Goal: Use online tool/utility: Utilize a website feature to perform a specific function

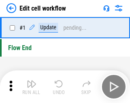
click at [30, 86] on img "button" at bounding box center [32, 84] width 10 height 10
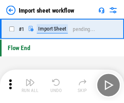
scroll to position [3, 0]
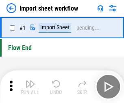
click at [30, 86] on img "button" at bounding box center [30, 84] width 10 height 10
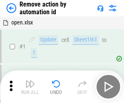
scroll to position [30, 0]
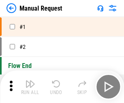
click at [30, 86] on img "button" at bounding box center [30, 84] width 10 height 10
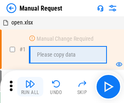
click at [30, 86] on img "button" at bounding box center [30, 84] width 10 height 10
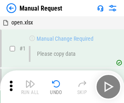
scroll to position [28, 0]
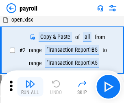
click at [30, 86] on img "button" at bounding box center [30, 84] width 10 height 10
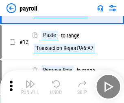
scroll to position [59, 0]
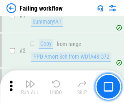
scroll to position [131, 0]
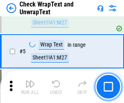
scroll to position [144, 0]
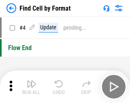
click at [30, 86] on img "button" at bounding box center [32, 84] width 10 height 10
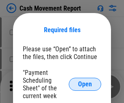
click at [85, 84] on span "Open" at bounding box center [85, 84] width 14 height 6
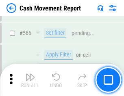
scroll to position [3715, 0]
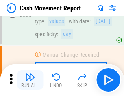
click at [30, 80] on img "button" at bounding box center [30, 78] width 10 height 10
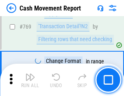
scroll to position [4504, 0]
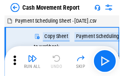
scroll to position [15, 0]
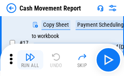
click at [30, 60] on img "button" at bounding box center [30, 57] width 10 height 10
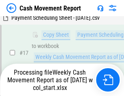
scroll to position [169, 0]
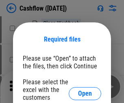
scroll to position [88, 0]
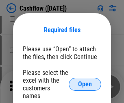
click at [85, 81] on span "Open" at bounding box center [85, 84] width 14 height 6
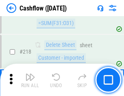
scroll to position [871, 0]
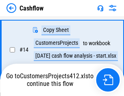
scroll to position [122, 0]
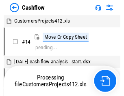
scroll to position [9, 0]
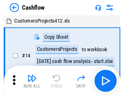
scroll to position [9, 0]
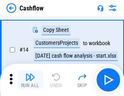
click at [30, 80] on img "button" at bounding box center [30, 78] width 10 height 10
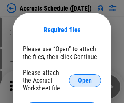
click at [85, 80] on span "Open" at bounding box center [85, 80] width 14 height 6
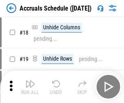
click at [30, 86] on img "button" at bounding box center [30, 84] width 10 height 10
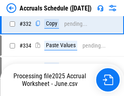
scroll to position [1539, 0]
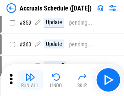
click at [30, 80] on img "button" at bounding box center [30, 78] width 10 height 10
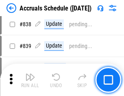
scroll to position [3642, 0]
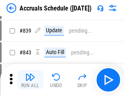
click at [30, 80] on img "button" at bounding box center [30, 78] width 10 height 10
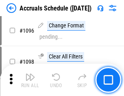
scroll to position [4822, 0]
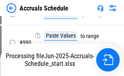
scroll to position [4074, 0]
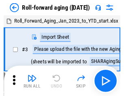
scroll to position [1, 0]
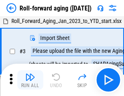
click at [30, 80] on img "button" at bounding box center [30, 78] width 10 height 10
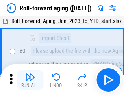
click at [30, 80] on img "button" at bounding box center [30, 78] width 10 height 10
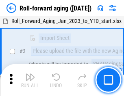
scroll to position [52, 0]
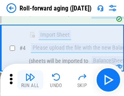
click at [30, 80] on img "button" at bounding box center [30, 78] width 10 height 10
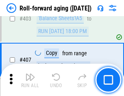
scroll to position [2810, 0]
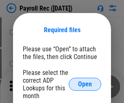
click at [85, 84] on span "Open" at bounding box center [85, 84] width 14 height 6
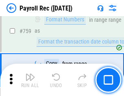
scroll to position [4867, 0]
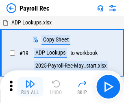
click at [30, 86] on img "button" at bounding box center [30, 84] width 10 height 10
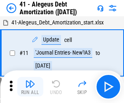
click at [30, 86] on img "button" at bounding box center [30, 84] width 10 height 10
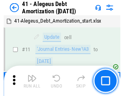
scroll to position [100, 0]
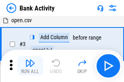
click at [30, 66] on img "button" at bounding box center [30, 63] width 10 height 10
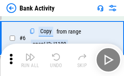
scroll to position [43, 0]
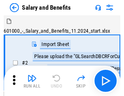
scroll to position [11, 0]
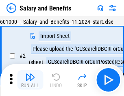
click at [30, 80] on img "button" at bounding box center [30, 78] width 10 height 10
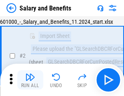
click at [30, 80] on img "button" at bounding box center [30, 78] width 10 height 10
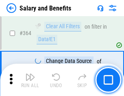
scroll to position [3817, 0]
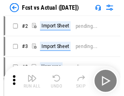
scroll to position [11, 0]
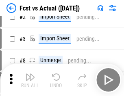
click at [30, 80] on img "button" at bounding box center [30, 78] width 10 height 10
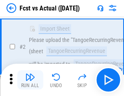
click at [30, 80] on img "button" at bounding box center [30, 78] width 10 height 10
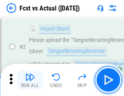
scroll to position [76, 0]
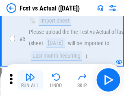
click at [30, 80] on img "button" at bounding box center [30, 78] width 10 height 10
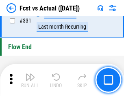
scroll to position [3880, 0]
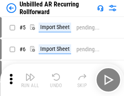
click at [30, 80] on img "button" at bounding box center [30, 78] width 10 height 10
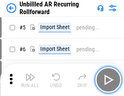
scroll to position [17, 0]
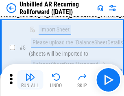
click at [30, 80] on img "button" at bounding box center [30, 78] width 10 height 10
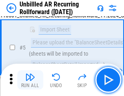
scroll to position [76, 0]
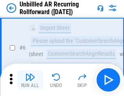
click at [30, 80] on img "button" at bounding box center [30, 78] width 10 height 10
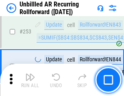
scroll to position [2753, 0]
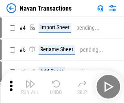
click at [30, 80] on img "button" at bounding box center [30, 84] width 10 height 10
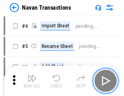
scroll to position [13, 0]
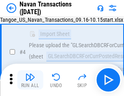
click at [30, 80] on img "button" at bounding box center [30, 78] width 10 height 10
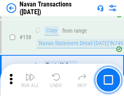
scroll to position [2628, 0]
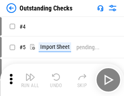
click at [30, 80] on img "button" at bounding box center [30, 78] width 10 height 10
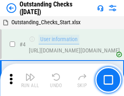
scroll to position [34, 0]
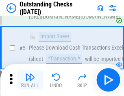
click at [30, 80] on img "button" at bounding box center [30, 78] width 10 height 10
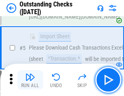
scroll to position [85, 0]
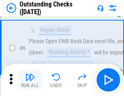
click at [30, 80] on img "button" at bounding box center [30, 78] width 10 height 10
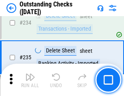
scroll to position [2461, 0]
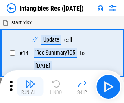
click at [30, 86] on img "button" at bounding box center [30, 84] width 10 height 10
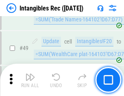
scroll to position [316, 0]
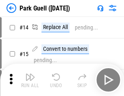
click at [30, 80] on img "button" at bounding box center [30, 78] width 10 height 10
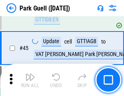
scroll to position [1014, 0]
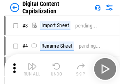
scroll to position [24, 0]
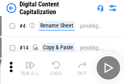
click at [30, 68] on img "button" at bounding box center [30, 65] width 10 height 10
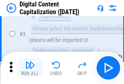
click at [30, 68] on img "button" at bounding box center [30, 65] width 10 height 10
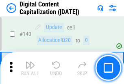
scroll to position [860, 0]
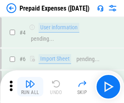
click at [30, 80] on img "button" at bounding box center [30, 84] width 10 height 10
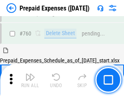
scroll to position [2246, 0]
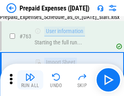
click at [30, 80] on img "button" at bounding box center [30, 78] width 10 height 10
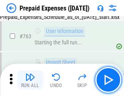
scroll to position [2294, 0]
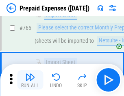
click at [30, 80] on img "button" at bounding box center [30, 78] width 10 height 10
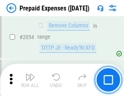
scroll to position [8472, 0]
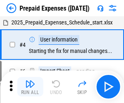
click at [30, 86] on img "button" at bounding box center [30, 84] width 10 height 10
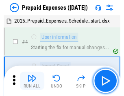
scroll to position [36, 0]
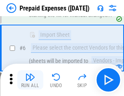
click at [30, 80] on img "button" at bounding box center [30, 78] width 10 height 10
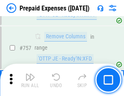
scroll to position [2888, 0]
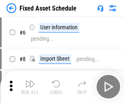
click at [30, 86] on img "button" at bounding box center [30, 84] width 10 height 10
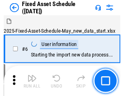
scroll to position [44, 0]
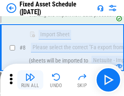
click at [30, 80] on img "button" at bounding box center [30, 78] width 10 height 10
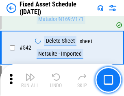
scroll to position [2889, 0]
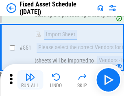
click at [30, 80] on img "button" at bounding box center [30, 78] width 10 height 10
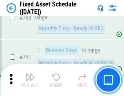
scroll to position [3951, 0]
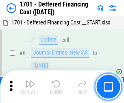
scroll to position [97, 0]
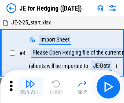
click at [30, 80] on img "button" at bounding box center [30, 84] width 10 height 10
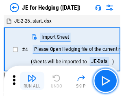
scroll to position [1, 0]
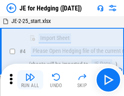
click at [30, 80] on img "button" at bounding box center [30, 78] width 10 height 10
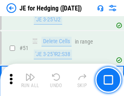
scroll to position [525, 0]
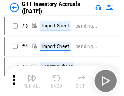
scroll to position [1, 0]
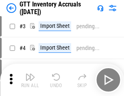
click at [30, 80] on img "button" at bounding box center [30, 78] width 10 height 10
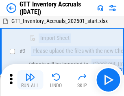
click at [30, 80] on img "button" at bounding box center [30, 78] width 10 height 10
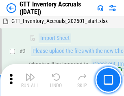
scroll to position [52, 0]
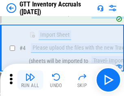
click at [30, 80] on img "button" at bounding box center [30, 78] width 10 height 10
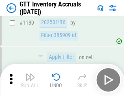
scroll to position [6618, 0]
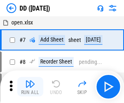
click at [30, 86] on img "button" at bounding box center [30, 84] width 10 height 10
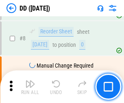
scroll to position [78, 0]
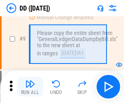
click at [30, 86] on img "button" at bounding box center [30, 84] width 10 height 10
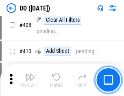
scroll to position [3626, 0]
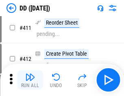
click at [30, 80] on img "button" at bounding box center [30, 78] width 10 height 10
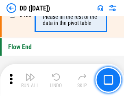
scroll to position [3879, 0]
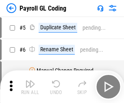
click at [30, 86] on img "button" at bounding box center [30, 84] width 10 height 10
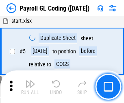
scroll to position [97, 0]
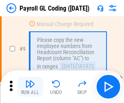
click at [30, 86] on img "button" at bounding box center [30, 84] width 10 height 10
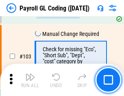
scroll to position [1901, 0]
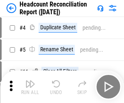
click at [30, 86] on img "button" at bounding box center [30, 84] width 10 height 10
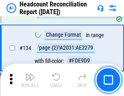
scroll to position [974, 0]
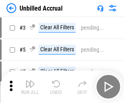
click at [30, 86] on img "button" at bounding box center [30, 84] width 10 height 10
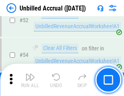
scroll to position [846, 0]
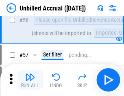
click at [30, 80] on img "button" at bounding box center [30, 78] width 10 height 10
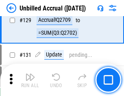
scroll to position [2414, 0]
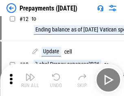
scroll to position [51, 0]
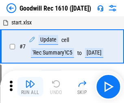
click at [30, 86] on img "button" at bounding box center [30, 84] width 10 height 10
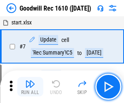
scroll to position [139, 0]
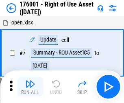
click at [30, 86] on img "button" at bounding box center [30, 84] width 10 height 10
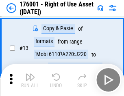
scroll to position [52, 0]
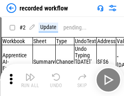
click at [30, 80] on img "button" at bounding box center [30, 78] width 10 height 10
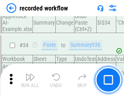
scroll to position [2533, 0]
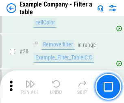
scroll to position [742, 0]
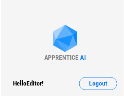
scroll to position [13, 0]
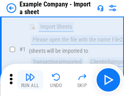
click at [30, 80] on img "button" at bounding box center [30, 78] width 10 height 10
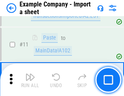
scroll to position [179, 0]
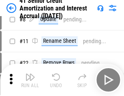
click at [30, 80] on img "button" at bounding box center [30, 78] width 10 height 10
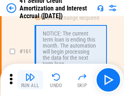
click at [30, 80] on img "button" at bounding box center [30, 78] width 10 height 10
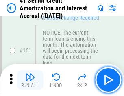
scroll to position [867, 0]
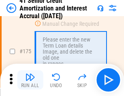
click at [30, 80] on img "button" at bounding box center [30, 78] width 10 height 10
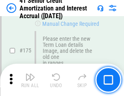
scroll to position [949, 0]
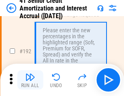
click at [30, 80] on img "button" at bounding box center [30, 78] width 10 height 10
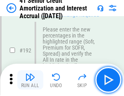
scroll to position [1034, 0]
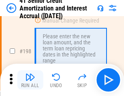
click at [30, 80] on img "button" at bounding box center [30, 78] width 10 height 10
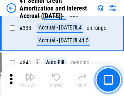
scroll to position [2070, 0]
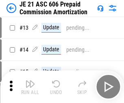
click at [30, 80] on img "button" at bounding box center [30, 84] width 10 height 10
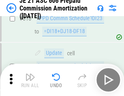
scroll to position [1513, 0]
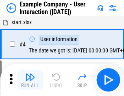
click at [30, 80] on img "button" at bounding box center [30, 78] width 10 height 10
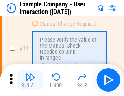
click at [30, 80] on img "button" at bounding box center [30, 78] width 10 height 10
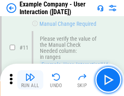
scroll to position [175, 0]
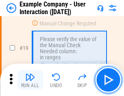
click at [30, 80] on img "button" at bounding box center [30, 78] width 10 height 10
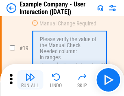
click at [30, 80] on img "button" at bounding box center [30, 78] width 10 height 10
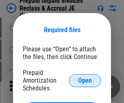
click at [85, 80] on span "Open" at bounding box center [85, 80] width 14 height 6
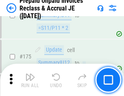
scroll to position [1094, 0]
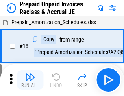
click at [30, 80] on img "button" at bounding box center [30, 78] width 10 height 10
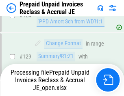
scroll to position [705, 0]
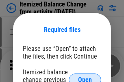
click at [85, 77] on span "Open" at bounding box center [85, 80] width 14 height 6
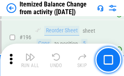
scroll to position [1560, 0]
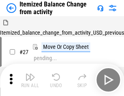
scroll to position [13, 0]
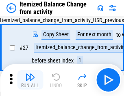
click at [30, 80] on img "button" at bounding box center [30, 78] width 10 height 10
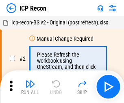
scroll to position [4, 0]
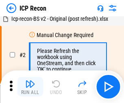
click at [30, 86] on img "button" at bounding box center [30, 84] width 10 height 10
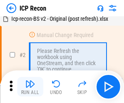
click at [30, 86] on img "button" at bounding box center [30, 84] width 10 height 10
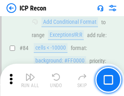
scroll to position [794, 0]
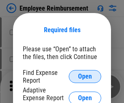
click at [85, 76] on span "Open" at bounding box center [85, 76] width 14 height 6
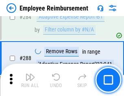
scroll to position [2203, 0]
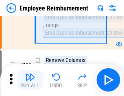
click at [30, 80] on img "button" at bounding box center [30, 78] width 10 height 10
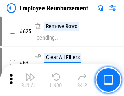
scroll to position [4853, 0]
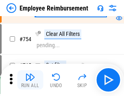
click at [30, 80] on img "button" at bounding box center [30, 78] width 10 height 10
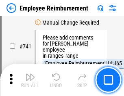
scroll to position [5686, 0]
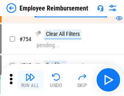
click at [30, 80] on img "button" at bounding box center [30, 78] width 10 height 10
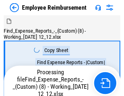
scroll to position [28, 0]
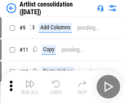
click at [30, 86] on img "button" at bounding box center [30, 84] width 10 height 10
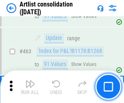
scroll to position [3549, 0]
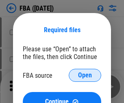
click at [85, 75] on span "Open" at bounding box center [85, 75] width 14 height 6
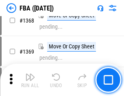
scroll to position [8704, 0]
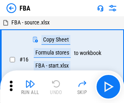
scroll to position [8, 0]
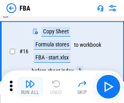
click at [30, 86] on img "button" at bounding box center [30, 84] width 10 height 10
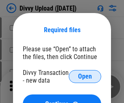
click at [85, 76] on span "Open" at bounding box center [85, 76] width 14 height 6
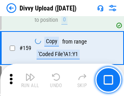
scroll to position [839, 0]
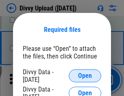
click at [85, 76] on span "Open" at bounding box center [85, 76] width 14 height 6
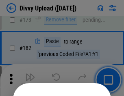
scroll to position [910, 0]
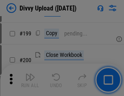
scroll to position [1178, 0]
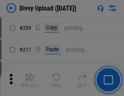
scroll to position [1377, 0]
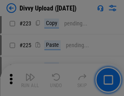
scroll to position [1617, 0]
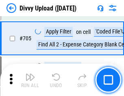
scroll to position [5544, 0]
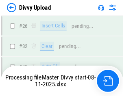
scroll to position [839, 0]
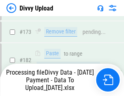
scroll to position [913, 0]
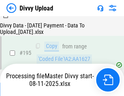
scroll to position [1133, 0]
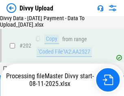
scroll to position [1311, 0]
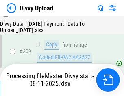
scroll to position [1497, 0]
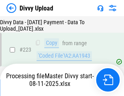
scroll to position [1848, 0]
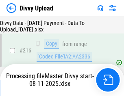
scroll to position [1675, 0]
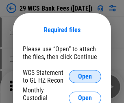
click at [85, 76] on span "Open" at bounding box center [85, 76] width 14 height 6
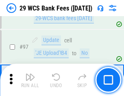
scroll to position [790, 0]
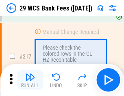
click at [30, 80] on img "button" at bounding box center [30, 78] width 10 height 10
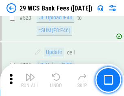
scroll to position [4183, 0]
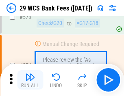
click at [30, 80] on img "button" at bounding box center [30, 78] width 10 height 10
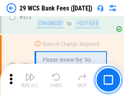
scroll to position [4488, 0]
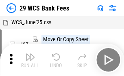
scroll to position [15, 0]
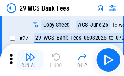
click at [30, 60] on img "button" at bounding box center [30, 57] width 10 height 10
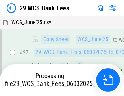
scroll to position [162, 0]
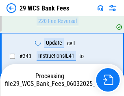
scroll to position [3193, 0]
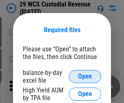
click at [85, 76] on span "Open" at bounding box center [85, 76] width 14 height 6
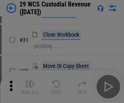
scroll to position [174, 0]
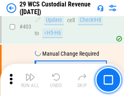
scroll to position [3754, 0]
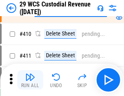
click at [30, 80] on img "button" at bounding box center [30, 78] width 10 height 10
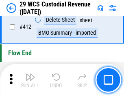
scroll to position [3871, 0]
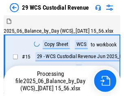
scroll to position [19, 0]
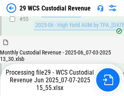
scroll to position [847, 0]
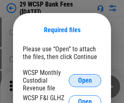
click at [85, 80] on span "Open" at bounding box center [85, 80] width 14 height 6
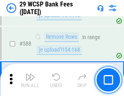
scroll to position [3190, 0]
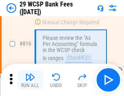
click at [30, 80] on img "button" at bounding box center [30, 78] width 10 height 10
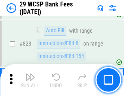
scroll to position [5142, 0]
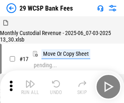
click at [30, 80] on img "button" at bounding box center [30, 84] width 10 height 10
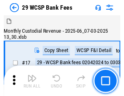
scroll to position [19, 0]
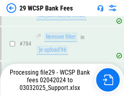
scroll to position [4872, 0]
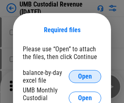
click at [85, 76] on span "Open" at bounding box center [85, 76] width 14 height 6
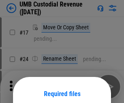
scroll to position [64, 0]
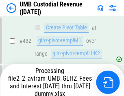
scroll to position [3081, 0]
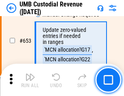
click at [30, 80] on img "button" at bounding box center [30, 78] width 10 height 10
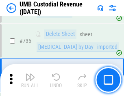
scroll to position [4956, 0]
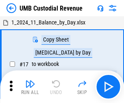
scroll to position [6, 0]
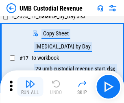
click at [30, 86] on img "button" at bounding box center [30, 84] width 10 height 10
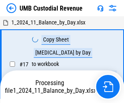
scroll to position [6, 0]
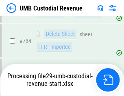
scroll to position [4937, 0]
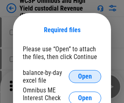
click at [85, 76] on span "Open" at bounding box center [85, 76] width 14 height 6
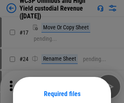
scroll to position [64, 0]
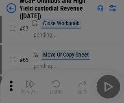
scroll to position [353, 0]
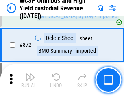
scroll to position [6859, 0]
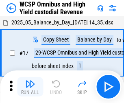
click at [30, 80] on img "button" at bounding box center [30, 84] width 10 height 10
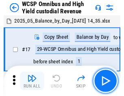
scroll to position [4, 0]
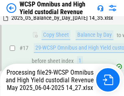
scroll to position [169, 0]
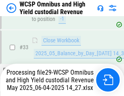
scroll to position [360, 0]
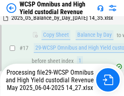
scroll to position [169, 0]
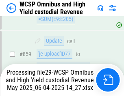
scroll to position [6806, 0]
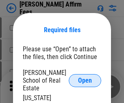
click at [85, 77] on span "Open" at bounding box center [85, 80] width 14 height 6
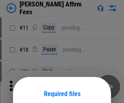
scroll to position [64, 0]
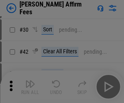
scroll to position [165, 0]
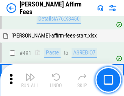
scroll to position [2204, 0]
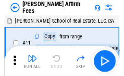
scroll to position [8, 0]
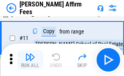
click at [30, 60] on img "button" at bounding box center [30, 57] width 10 height 10
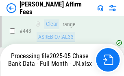
scroll to position [2126, 0]
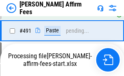
scroll to position [2173, 0]
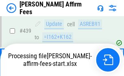
scroll to position [1839, 0]
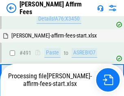
scroll to position [2162, 0]
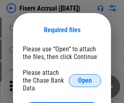
click at [85, 77] on span "Open" at bounding box center [85, 80] width 14 height 6
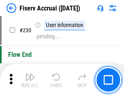
scroll to position [2568, 0]
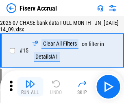
click at [30, 86] on img "button" at bounding box center [30, 84] width 10 height 10
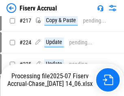
scroll to position [2559, 0]
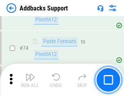
scroll to position [590, 0]
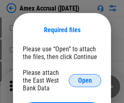
click at [85, 80] on span "Open" at bounding box center [85, 80] width 14 height 6
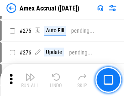
scroll to position [1914, 0]
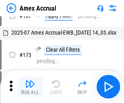
click at [30, 86] on img "button" at bounding box center [30, 84] width 10 height 10
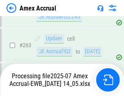
scroll to position [2267, 0]
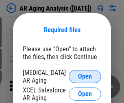
click at [85, 75] on span "Open" at bounding box center [85, 76] width 14 height 6
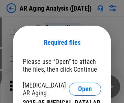
scroll to position [13, 0]
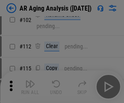
scroll to position [111, 0]
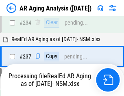
scroll to position [1256, 0]
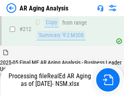
scroll to position [1212, 0]
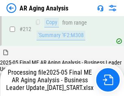
scroll to position [1219, 0]
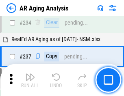
scroll to position [1247, 0]
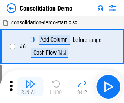
click at [30, 86] on img "button" at bounding box center [30, 84] width 10 height 10
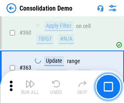
scroll to position [2716, 0]
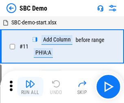
click at [30, 86] on img "button" at bounding box center [30, 84] width 10 height 10
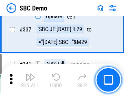
scroll to position [2132, 0]
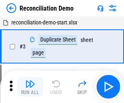
click at [30, 86] on img "button" at bounding box center [30, 84] width 10 height 10
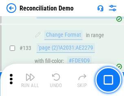
scroll to position [962, 0]
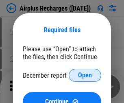
click at [85, 75] on span "Open" at bounding box center [85, 75] width 14 height 6
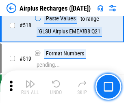
scroll to position [3488, 0]
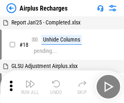
click at [30, 86] on img "button" at bounding box center [30, 84] width 10 height 10
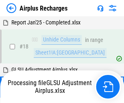
scroll to position [36, 0]
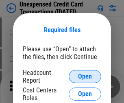
click at [85, 76] on span "Open" at bounding box center [85, 76] width 14 height 6
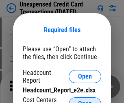
click at [85, 100] on span "Open" at bounding box center [85, 103] width 14 height 6
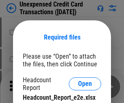
scroll to position [7, 0]
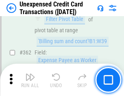
scroll to position [2084, 0]
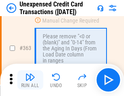
click at [30, 80] on img "button" at bounding box center [30, 78] width 10 height 10
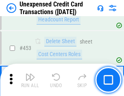
scroll to position [2764, 0]
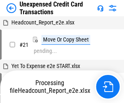
scroll to position [13, 0]
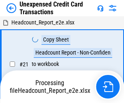
scroll to position [13, 0]
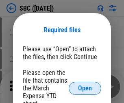
click at [85, 88] on span "Open" at bounding box center [85, 88] width 14 height 6
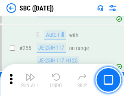
scroll to position [1584, 0]
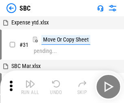
scroll to position [8, 0]
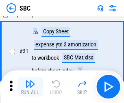
click at [30, 86] on img "button" at bounding box center [30, 84] width 10 height 10
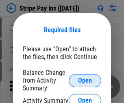
click at [85, 80] on span "Open" at bounding box center [85, 80] width 14 height 6
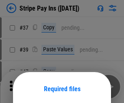
scroll to position [59, 0]
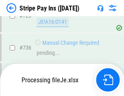
scroll to position [4268, 0]
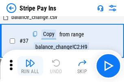
click at [30, 66] on img "button" at bounding box center [30, 63] width 10 height 10
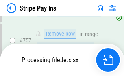
scroll to position [4250, 0]
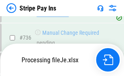
scroll to position [4250, 0]
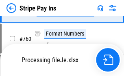
scroll to position [4250, 0]
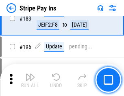
scroll to position [1097, 0]
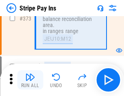
click at [30, 80] on img "button" at bounding box center [30, 78] width 10 height 10
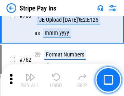
scroll to position [4240, 0]
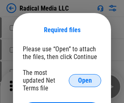
click at [85, 80] on span "Open" at bounding box center [85, 80] width 14 height 6
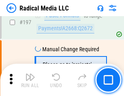
scroll to position [1875, 0]
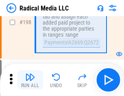
click at [30, 80] on img "button" at bounding box center [30, 78] width 10 height 10
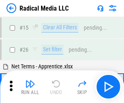
scroll to position [45, 0]
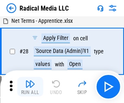
click at [30, 86] on img "button" at bounding box center [30, 84] width 10 height 10
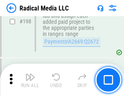
scroll to position [2032, 0]
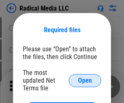
click at [85, 80] on span "Open" at bounding box center [85, 80] width 14 height 6
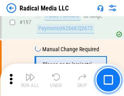
scroll to position [1875, 0]
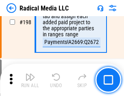
click at [30, 80] on img "button" at bounding box center [30, 78] width 10 height 10
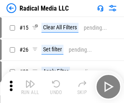
scroll to position [45, 0]
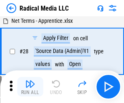
click at [30, 86] on img "button" at bounding box center [30, 84] width 10 height 10
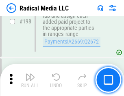
scroll to position [2032, 0]
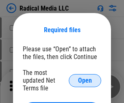
click at [85, 80] on span "Open" at bounding box center [85, 80] width 14 height 6
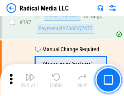
scroll to position [1875, 0]
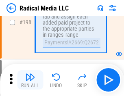
click at [30, 80] on img "button" at bounding box center [30, 78] width 10 height 10
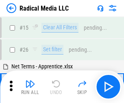
scroll to position [45, 0]
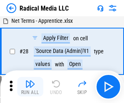
click at [30, 86] on img "button" at bounding box center [30, 84] width 10 height 10
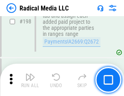
scroll to position [2032, 0]
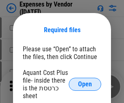
click at [85, 84] on span "Open" at bounding box center [85, 84] width 14 height 6
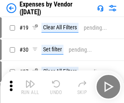
scroll to position [110, 0]
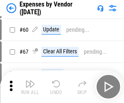
click at [30, 86] on img "button" at bounding box center [30, 84] width 10 height 10
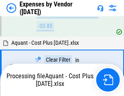
scroll to position [799, 0]
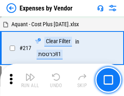
scroll to position [832, 0]
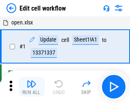
click at [30, 86] on img "button" at bounding box center [32, 84] width 10 height 10
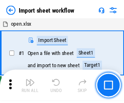
scroll to position [3, 0]
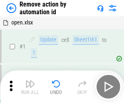
scroll to position [30, 0]
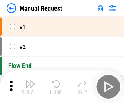
click at [30, 86] on img "button" at bounding box center [30, 84] width 10 height 10
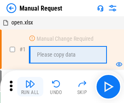
click at [30, 86] on img "button" at bounding box center [30, 84] width 10 height 10
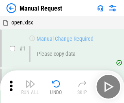
scroll to position [28, 0]
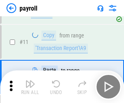
scroll to position [59, 0]
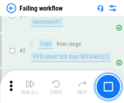
scroll to position [131, 0]
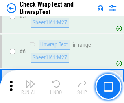
scroll to position [144, 0]
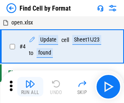
click at [30, 86] on img "button" at bounding box center [30, 84] width 10 height 10
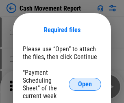
click at [85, 84] on span "Open" at bounding box center [85, 84] width 14 height 6
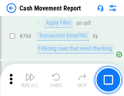
scroll to position [4423, 0]
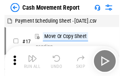
scroll to position [15, 0]
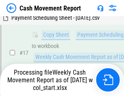
scroll to position [127, 0]
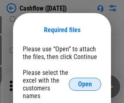
click at [85, 81] on span "Open" at bounding box center [85, 84] width 14 height 6
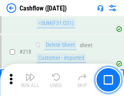
scroll to position [871, 0]
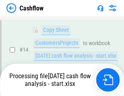
scroll to position [163, 0]
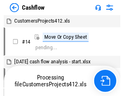
scroll to position [9, 0]
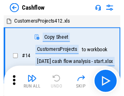
scroll to position [9, 0]
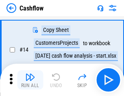
click at [30, 80] on img "button" at bounding box center [30, 78] width 10 height 10
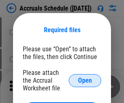
click at [85, 80] on span "Open" at bounding box center [85, 80] width 14 height 6
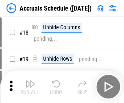
scroll to position [78, 0]
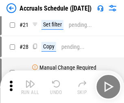
click at [30, 86] on img "button" at bounding box center [30, 84] width 10 height 10
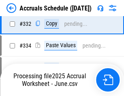
scroll to position [1539, 0]
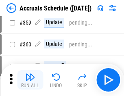
click at [30, 80] on img "button" at bounding box center [30, 78] width 10 height 10
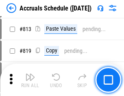
scroll to position [3471, 0]
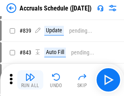
click at [30, 80] on img "button" at bounding box center [30, 78] width 10 height 10
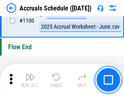
scroll to position [4930, 0]
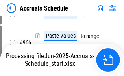
scroll to position [4446, 0]
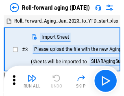
scroll to position [1, 0]
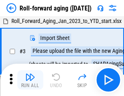
click at [30, 80] on img "button" at bounding box center [30, 78] width 10 height 10
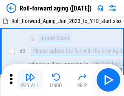
click at [30, 80] on img "button" at bounding box center [30, 78] width 10 height 10
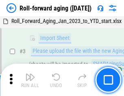
scroll to position [52, 0]
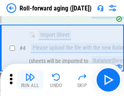
click at [30, 80] on img "button" at bounding box center [30, 78] width 10 height 10
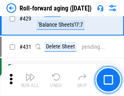
scroll to position [2810, 0]
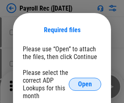
click at [85, 84] on span "Open" at bounding box center [85, 84] width 14 height 6
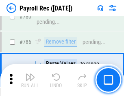
scroll to position [5067, 0]
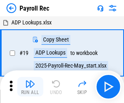
click at [30, 86] on img "button" at bounding box center [30, 84] width 10 height 10
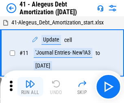
click at [30, 86] on img "button" at bounding box center [30, 84] width 10 height 10
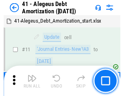
scroll to position [100, 0]
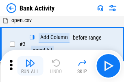
click at [30, 66] on img "button" at bounding box center [30, 63] width 10 height 10
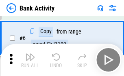
scroll to position [43, 0]
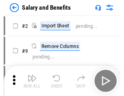
scroll to position [11, 0]
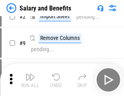
click at [30, 80] on img "button" at bounding box center [30, 78] width 10 height 10
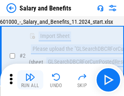
click at [30, 80] on img "button" at bounding box center [30, 78] width 10 height 10
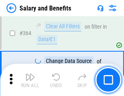
scroll to position [3817, 0]
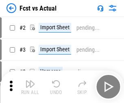
click at [30, 80] on img "button" at bounding box center [30, 84] width 10 height 10
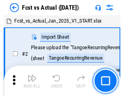
scroll to position [11, 0]
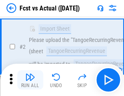
click at [30, 80] on img "button" at bounding box center [30, 78] width 10 height 10
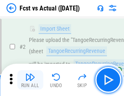
scroll to position [76, 0]
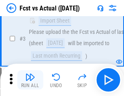
click at [30, 80] on img "button" at bounding box center [30, 78] width 10 height 10
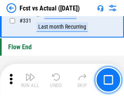
scroll to position [3880, 0]
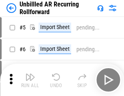
scroll to position [17, 0]
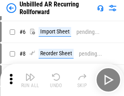
click at [30, 80] on img "button" at bounding box center [30, 78] width 10 height 10
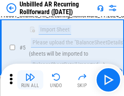
click at [30, 80] on img "button" at bounding box center [30, 78] width 10 height 10
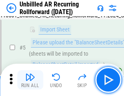
scroll to position [76, 0]
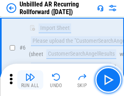
click at [30, 80] on img "button" at bounding box center [30, 78] width 10 height 10
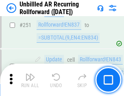
scroll to position [2753, 0]
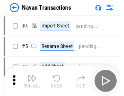
scroll to position [13, 0]
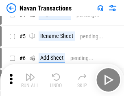
click at [30, 80] on img "button" at bounding box center [30, 78] width 10 height 10
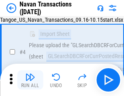
click at [30, 80] on img "button" at bounding box center [30, 78] width 10 height 10
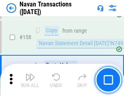
scroll to position [2628, 0]
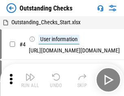
click at [30, 80] on img "button" at bounding box center [30, 78] width 10 height 10
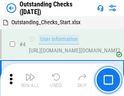
scroll to position [34, 0]
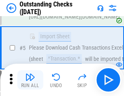
click at [30, 80] on img "button" at bounding box center [30, 78] width 10 height 10
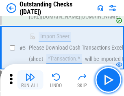
scroll to position [85, 0]
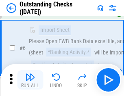
click at [30, 80] on img "button" at bounding box center [30, 78] width 10 height 10
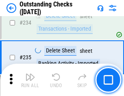
scroll to position [2461, 0]
